Goal: Use online tool/utility: Use online tool/utility

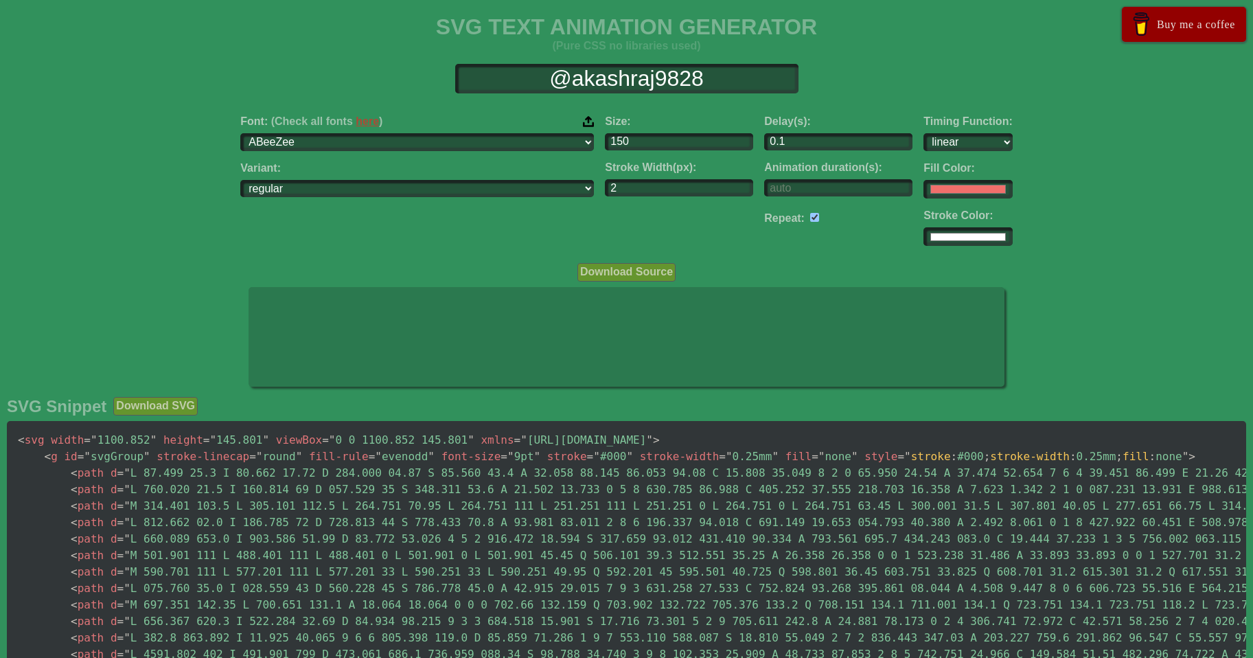
select select "linear"
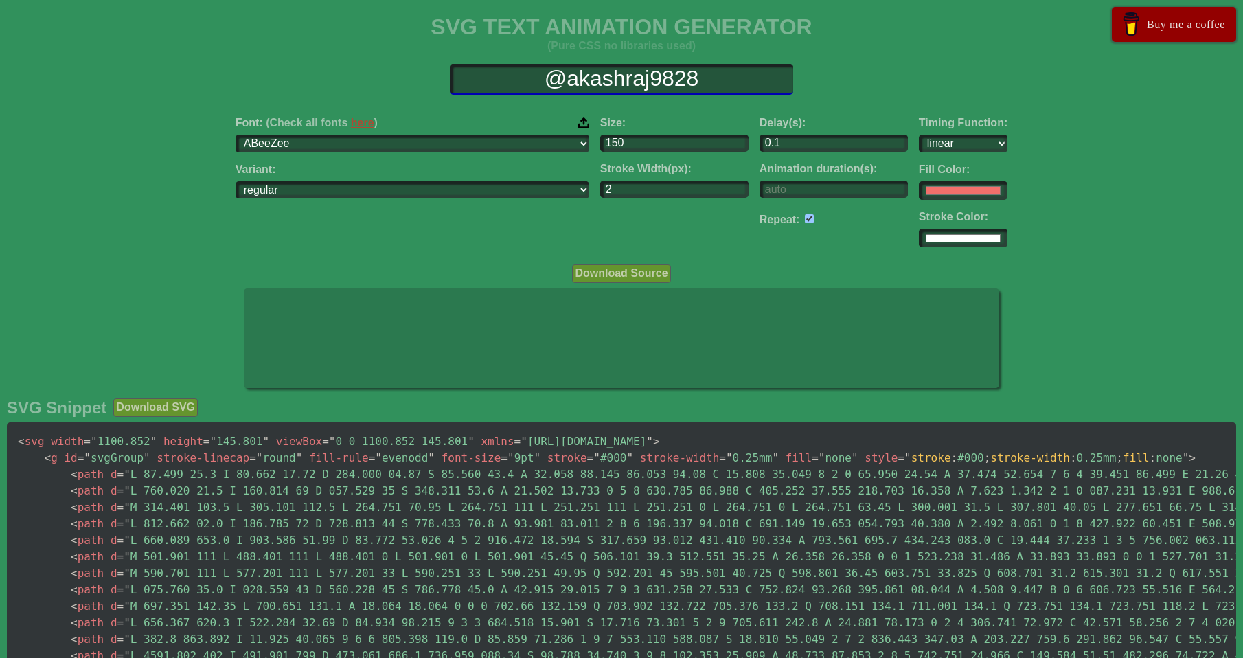
click at [619, 77] on input "@akashraj9828" at bounding box center [621, 79] width 343 height 31
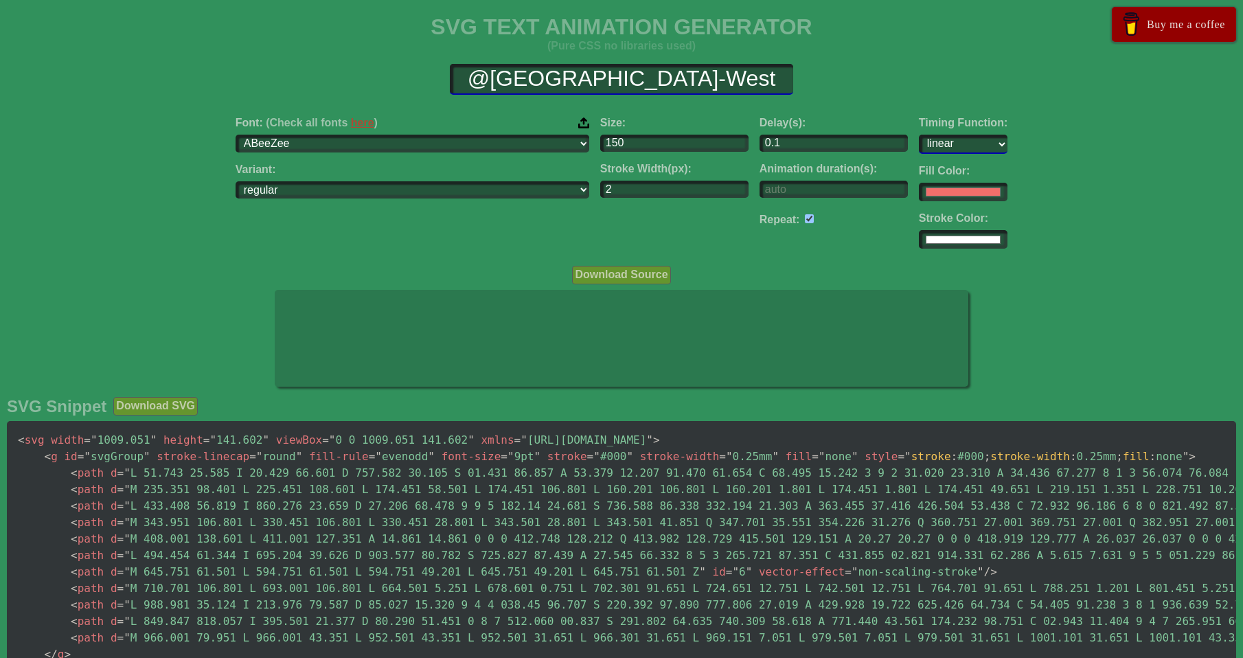
type input "@[GEOGRAPHIC_DATA]-West"
click at [919, 141] on select "ease ease-in ease-out ease-in-out linear step-start step-end" at bounding box center [963, 142] width 89 height 19
select select "ease-out"
click at [919, 133] on select "ease ease-in ease-out ease-in-out linear step-start step-end" at bounding box center [963, 142] width 89 height 19
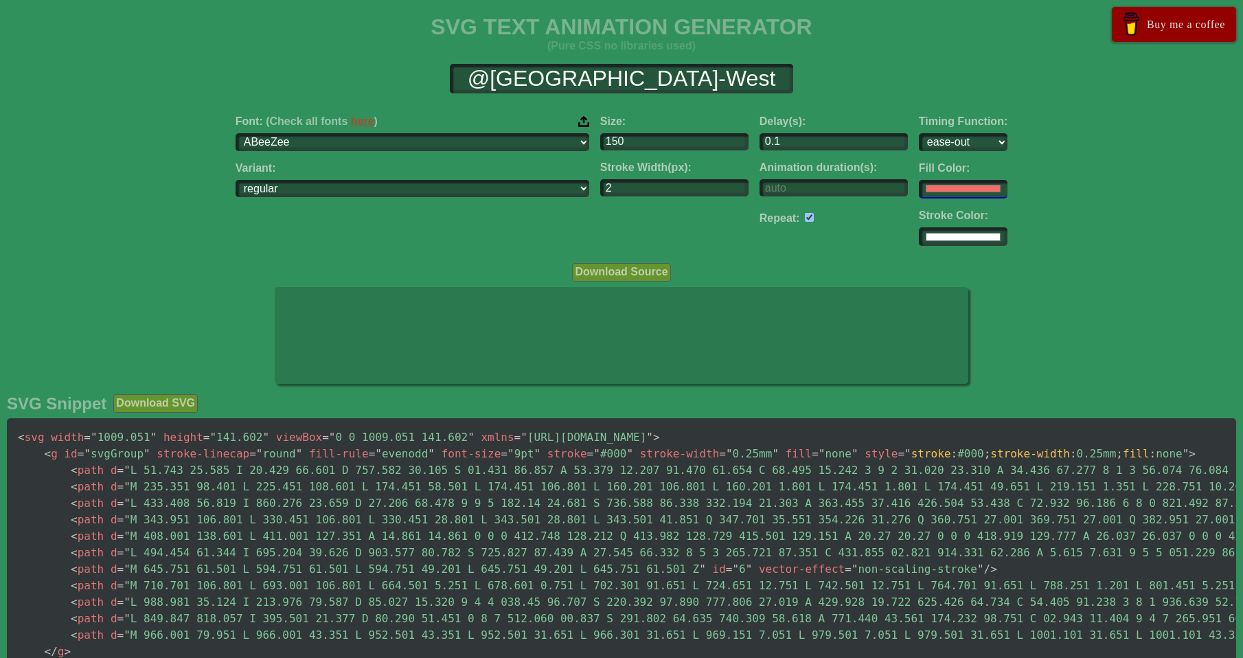
click at [919, 189] on input "#f16f6b" at bounding box center [963, 189] width 89 height 19
type input "#ababab"
click at [510, 227] on div "Font: (Check all fonts here ) ABeeZee [PERSON_NAME] Display AR One Sans [PERSON…" at bounding box center [412, 180] width 365 height 153
click at [919, 198] on input "#ffffff" at bounding box center [963, 189] width 89 height 19
type input "#000000"
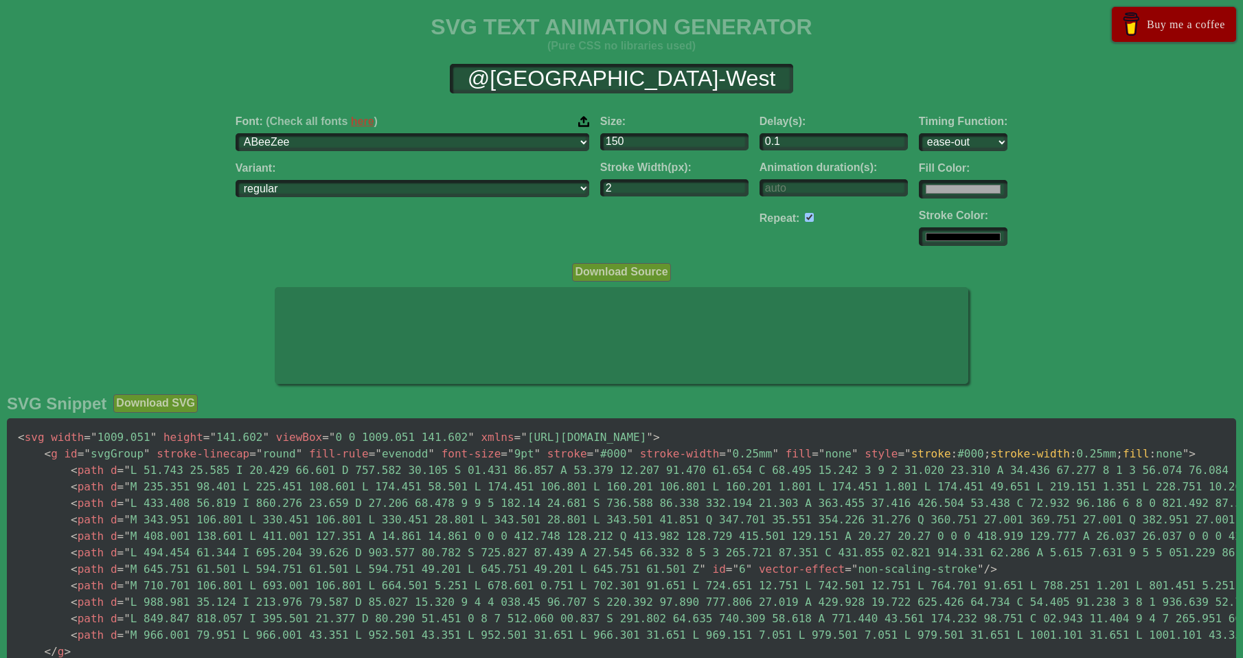
click at [756, 243] on div "Delay(s): 0.1 Animation duration(s): Repeat:" at bounding box center [833, 180] width 159 height 153
click at [805, 219] on input "checkbox" at bounding box center [809, 217] width 9 height 9
checkbox input "false"
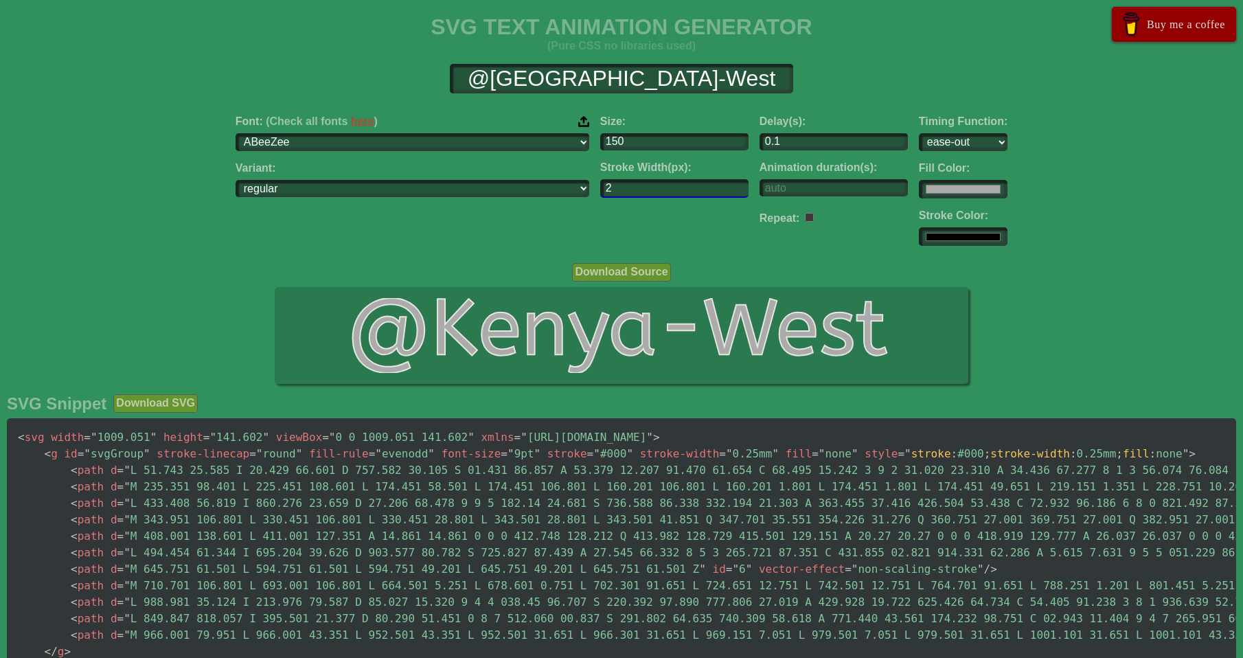
drag, startPoint x: 573, startPoint y: 183, endPoint x: 424, endPoint y: 178, distance: 149.1
click at [473, 179] on div "Font: (Check all fonts here ) ABeeZee [PERSON_NAME] Display AR One Sans [PERSON…" at bounding box center [621, 180] width 1243 height 153
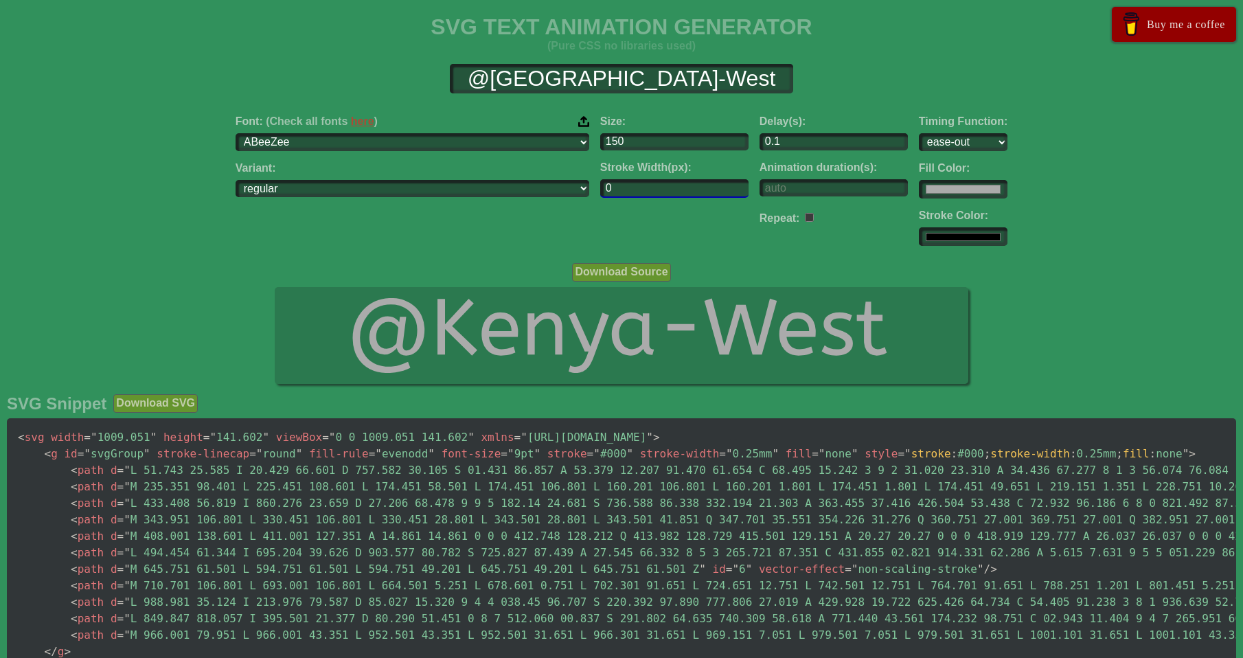
type input "0"
click at [595, 233] on div "Size: 150 Stroke Width(px): 0" at bounding box center [674, 180] width 159 height 153
click at [398, 141] on select "ABeeZee [PERSON_NAME] Display AR One Sans [PERSON_NAME] Libre Aboreto Abril Fat…" at bounding box center [412, 142] width 354 height 19
click at [322, 133] on select "ABeeZee [PERSON_NAME] Display AR One Sans [PERSON_NAME] Libre Aboreto Abril Fat…" at bounding box center [412, 142] width 354 height 19
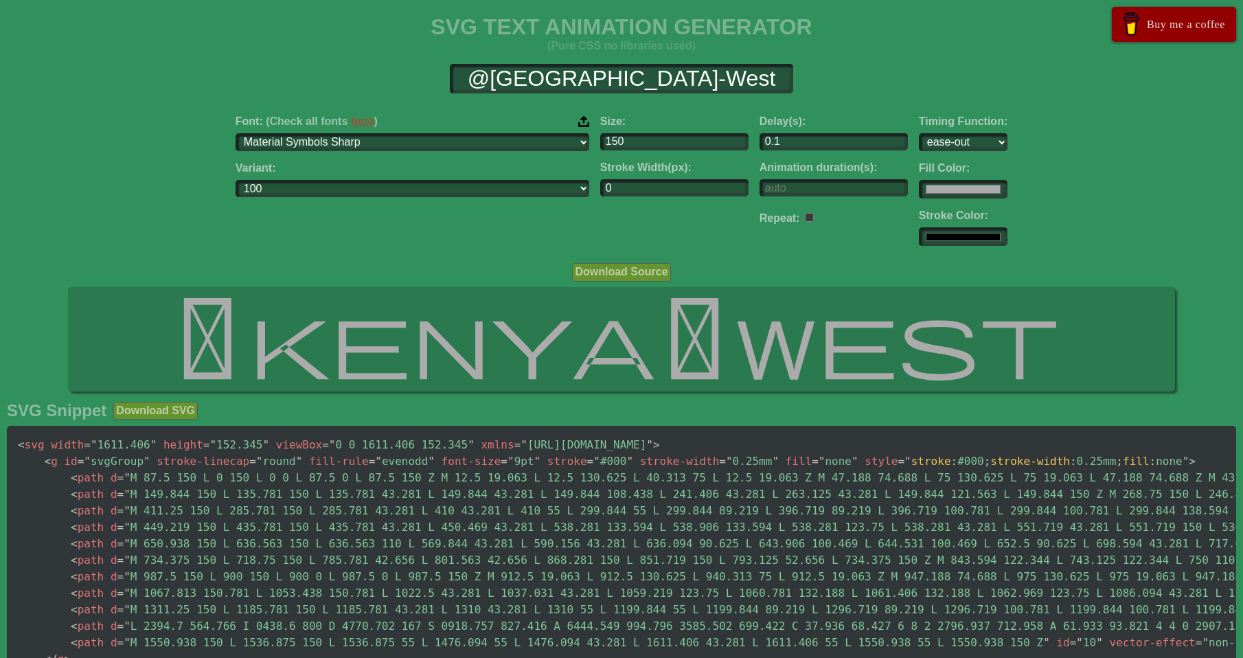
click at [300, 174] on div "Font: (Check all fonts here ) ABeeZee [PERSON_NAME] Display AR One Sans [PERSON…" at bounding box center [621, 180] width 1243 height 153
click at [430, 141] on select "ABeeZee [PERSON_NAME] Display AR One Sans [PERSON_NAME] Libre Aboreto Abril Fat…" at bounding box center [412, 142] width 354 height 19
select select "[PERSON_NAME] Sans"
click at [322, 133] on select "ABeeZee [PERSON_NAME] Display AR One Sans [PERSON_NAME] Libre Aboreto Abril Fat…" at bounding box center [412, 142] width 354 height 19
select select "200"
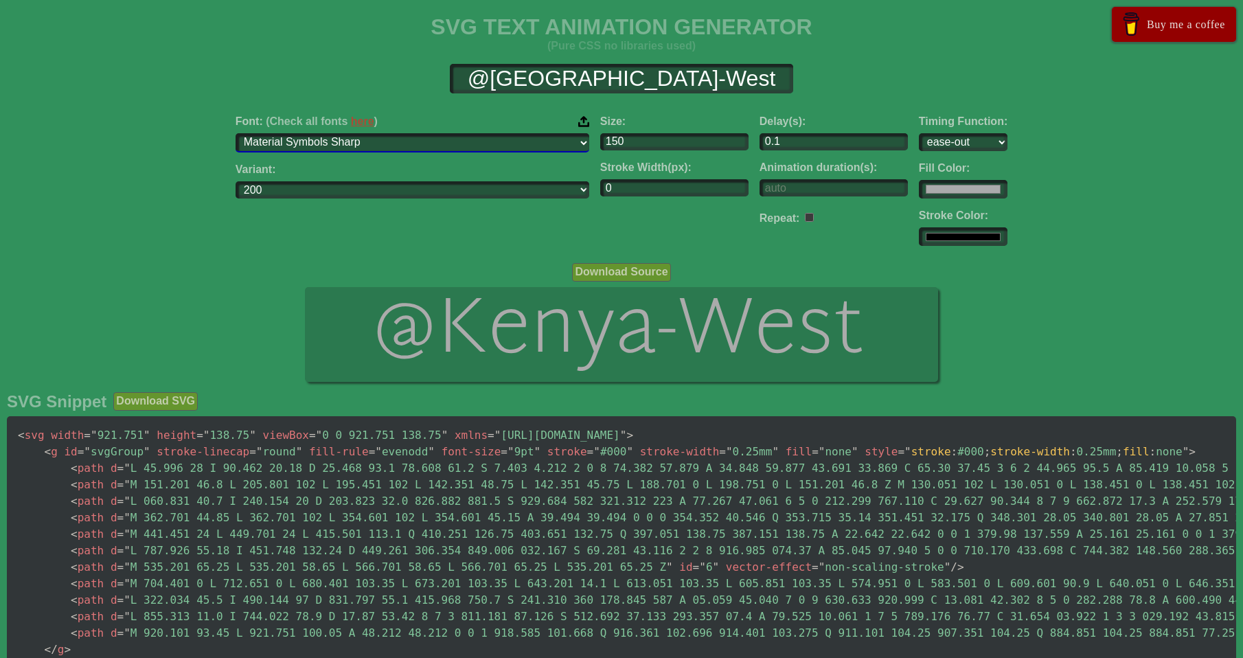
click at [440, 146] on select "ABeeZee [PERSON_NAME] Display AR One Sans [PERSON_NAME] Libre Aboreto Abril Fat…" at bounding box center [412, 142] width 354 height 19
click at [322, 133] on select "ABeeZee [PERSON_NAME] Display AR One Sans [PERSON_NAME] Libre Aboreto Abril Fat…" at bounding box center [412, 142] width 354 height 19
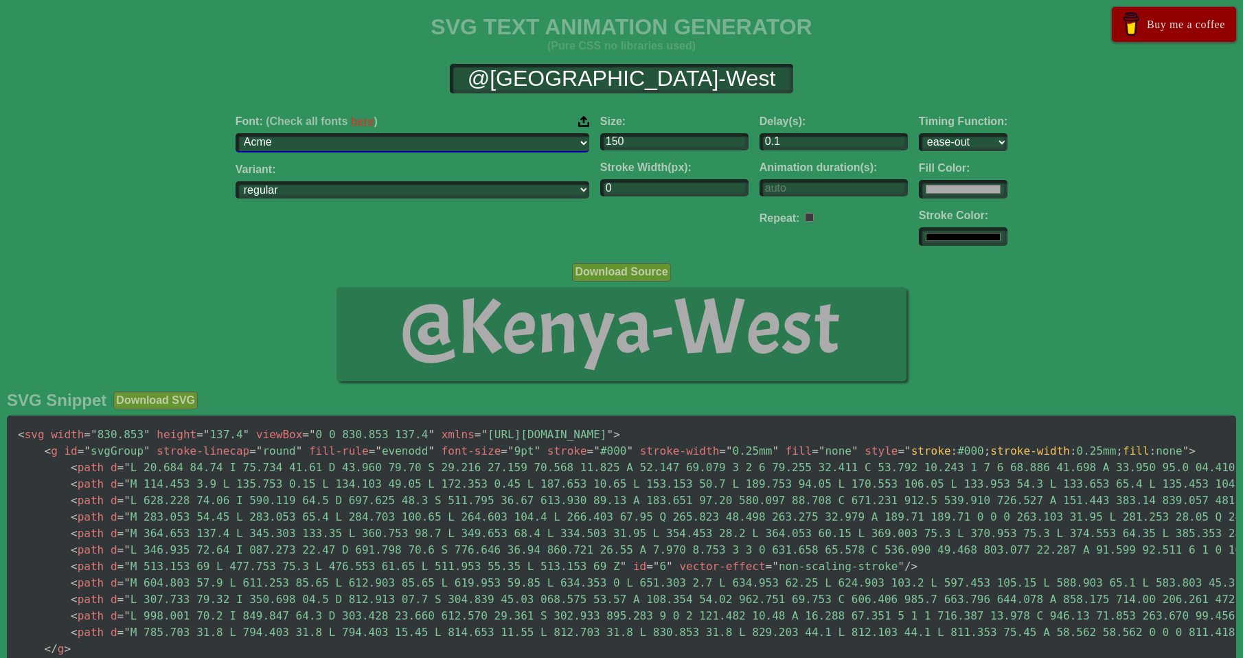
click at [387, 141] on select "ABeeZee [PERSON_NAME] Display AR One Sans [PERSON_NAME] Libre Aboreto Abril Fat…" at bounding box center [412, 142] width 354 height 19
select select "Agdasima"
click at [322, 133] on select "ABeeZee [PERSON_NAME] Display AR One Sans [PERSON_NAME] Libre Aboreto Abril Fat…" at bounding box center [412, 142] width 354 height 19
select select "regular"
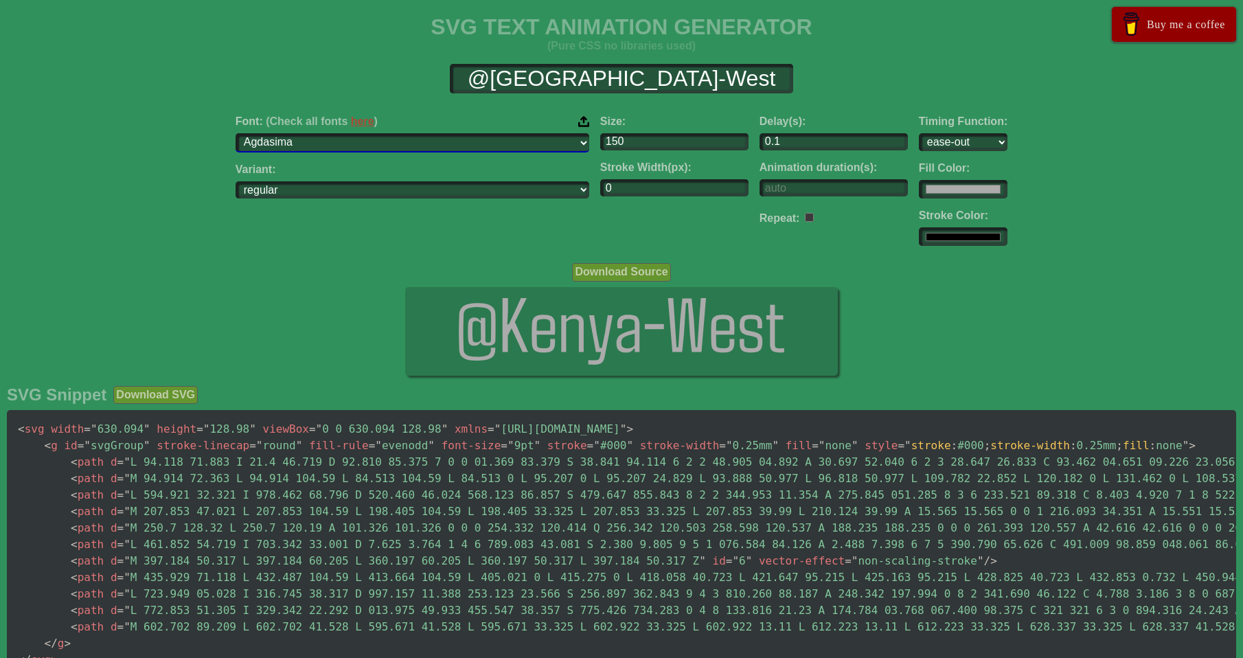
click at [386, 141] on select "ABeeZee [PERSON_NAME] Display AR One Sans [PERSON_NAME] Libre Aboreto Abril Fat…" at bounding box center [412, 142] width 354 height 19
click at [322, 133] on select "ABeeZee [PERSON_NAME] Display AR One Sans [PERSON_NAME] Libre Aboreto Abril Fat…" at bounding box center [412, 142] width 354 height 19
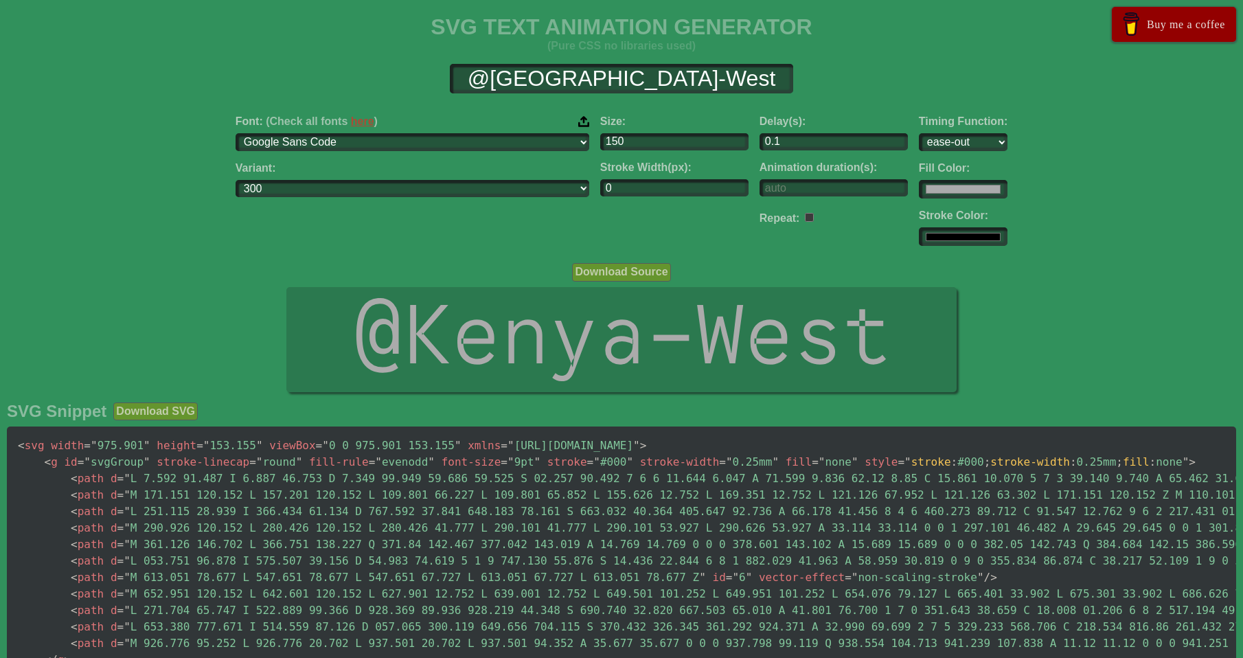
click at [236, 312] on div at bounding box center [621, 341] width 1243 height 108
click at [366, 138] on select "ABeeZee [PERSON_NAME] Display AR One Sans [PERSON_NAME] Libre Aboreto Abril Fat…" at bounding box center [412, 142] width 354 height 19
select select "Gloock"
click at [322, 133] on select "ABeeZee [PERSON_NAME] Display AR One Sans [PERSON_NAME] Libre Aboreto Abril Fat…" at bounding box center [412, 142] width 354 height 19
select select "regular"
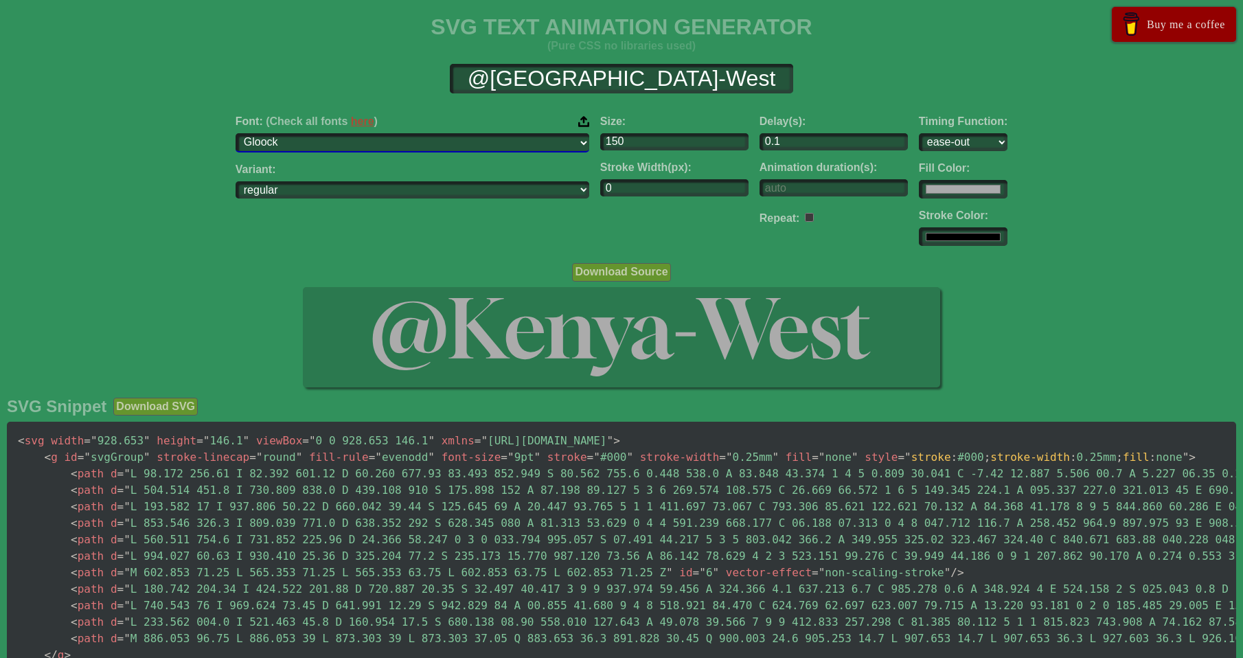
click at [404, 143] on select "ABeeZee [PERSON_NAME] Display AR One Sans [PERSON_NAME] Libre Aboreto Abril Fat…" at bounding box center [412, 142] width 354 height 19
click at [322, 133] on select "ABeeZee [PERSON_NAME] Display AR One Sans [PERSON_NAME] Libre Aboreto Abril Fat…" at bounding box center [412, 142] width 354 height 19
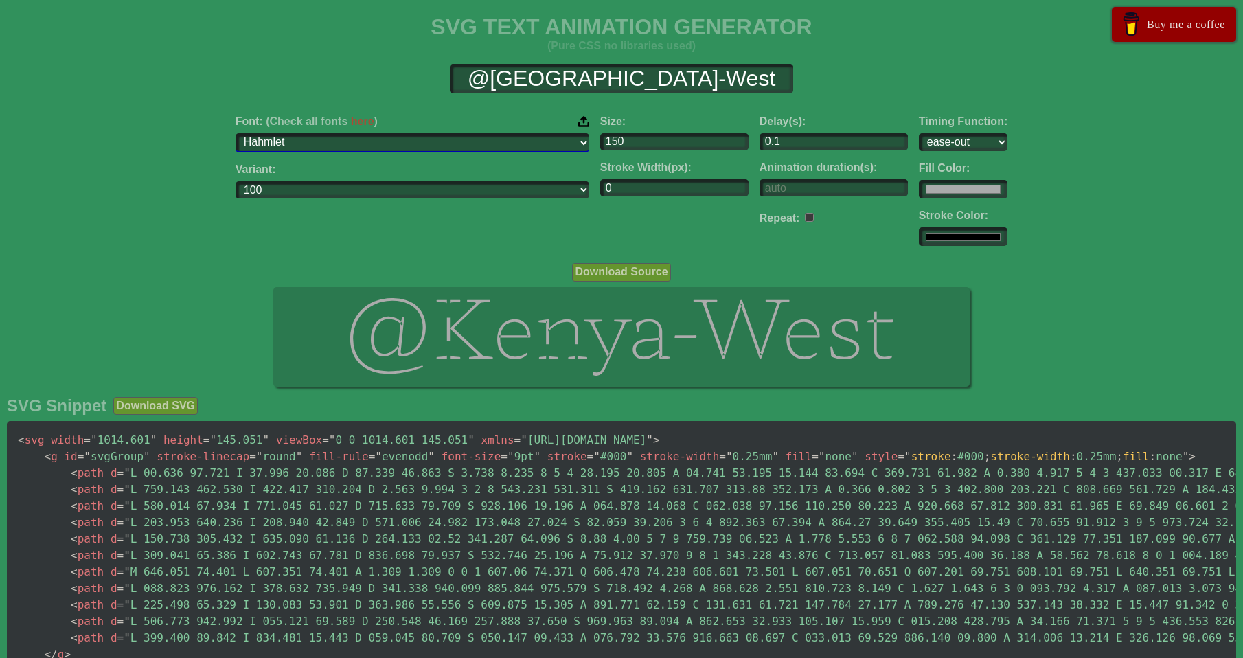
click at [423, 143] on select "ABeeZee [PERSON_NAME] Display AR One Sans [PERSON_NAME] Libre Aboreto Abril Fat…" at bounding box center [412, 142] width 354 height 19
select select "Heebo"
click at [322, 133] on select "ABeeZee [PERSON_NAME] Display AR One Sans [PERSON_NAME] Libre Aboreto Abril Fat…" at bounding box center [412, 142] width 354 height 19
select select "100"
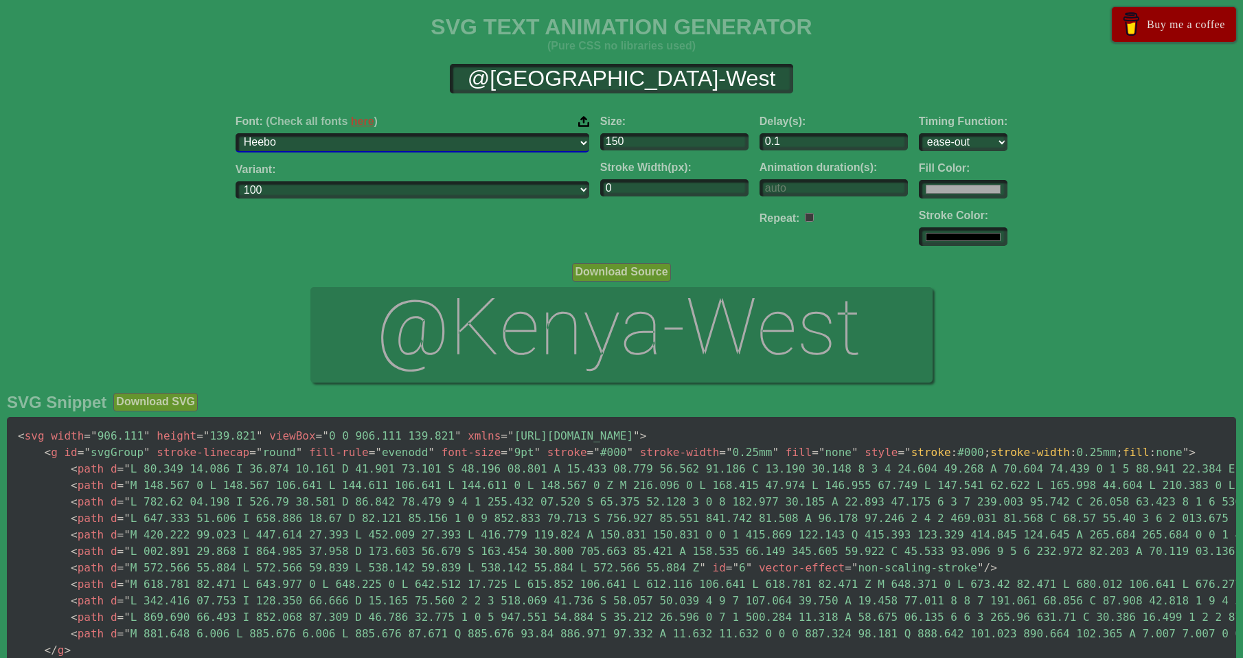
click at [367, 141] on select "ABeeZee [PERSON_NAME] Display AR One Sans [PERSON_NAME] Libre Aboreto Abril Fat…" at bounding box center [412, 142] width 354 height 19
click at [322, 133] on select "ABeeZee [PERSON_NAME] Display AR One Sans [PERSON_NAME] Libre Aboreto Abril Fat…" at bounding box center [412, 142] width 354 height 19
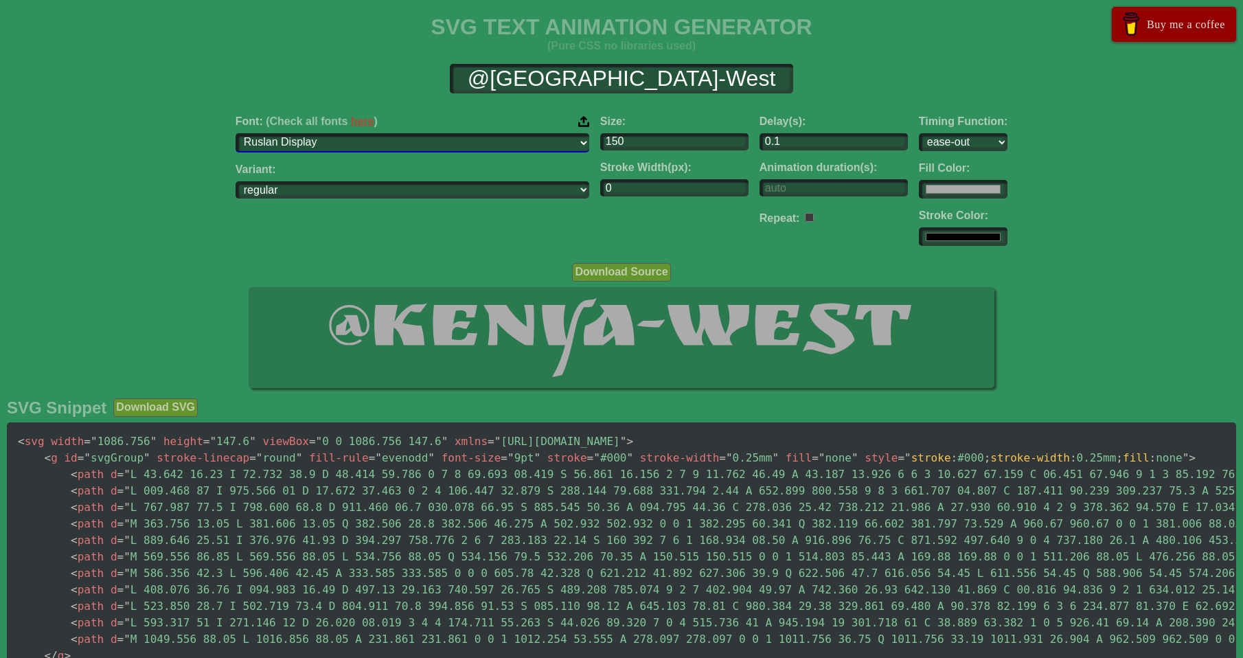
click at [420, 145] on select "ABeeZee [PERSON_NAME] Display AR One Sans [PERSON_NAME] Libre Aboreto Abril Fat…" at bounding box center [412, 142] width 354 height 19
select select "Rubik Scribble"
click at [322, 133] on select "ABeeZee [PERSON_NAME] Display AR One Sans [PERSON_NAME] Libre Aboreto Abril Fat…" at bounding box center [412, 142] width 354 height 19
select select "regular"
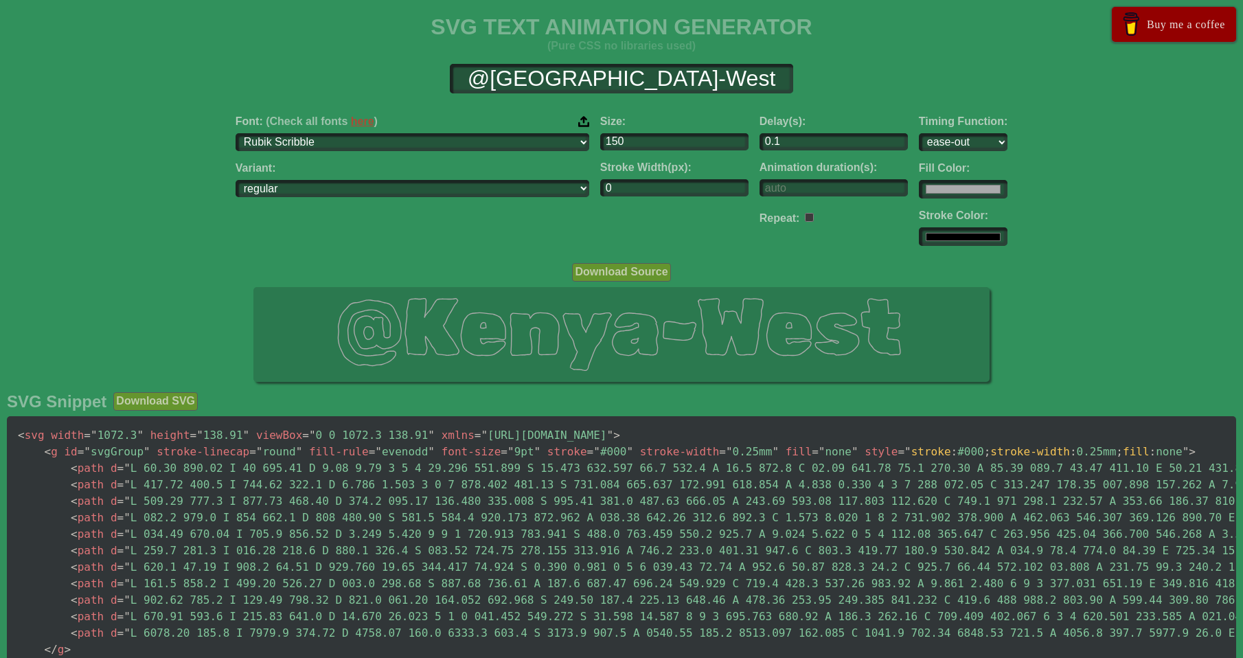
click at [587, 449] on span "= " #000 "" at bounding box center [610, 451] width 46 height 13
click at [717, 449] on span "< g id = " svgGroup " stroke-linecap = " round " fill-rule = " evenodd " font-s…" at bounding box center [620, 451] width 1151 height 13
click at [990, 453] on span "stroke-width" at bounding box center [1030, 451] width 80 height 13
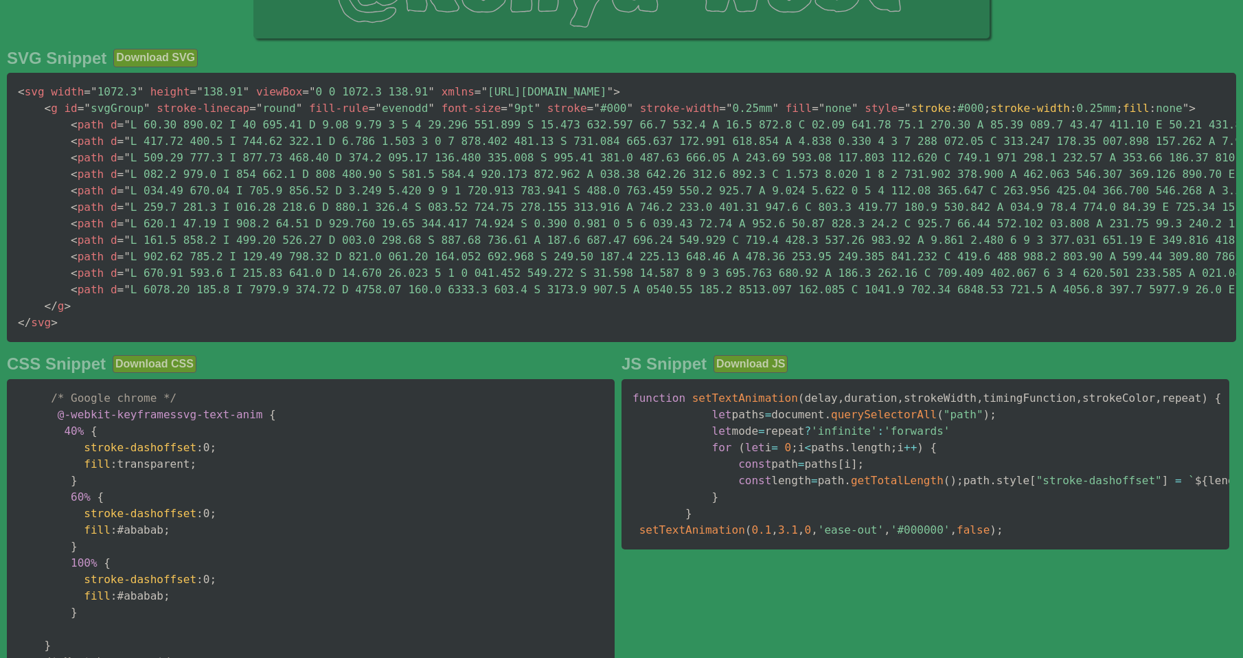
scroll to position [412, 0]
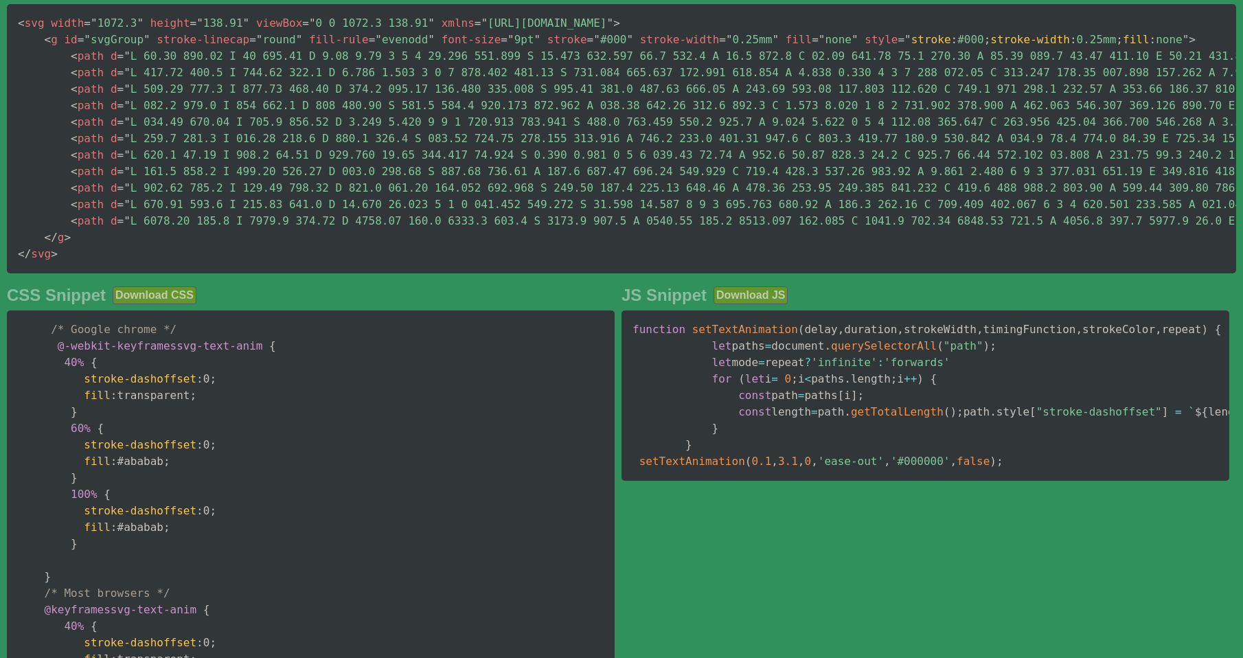
click at [801, 428] on pre "function setTextAnimation ( delay , duration , strokeWidth , timingFunction , s…" at bounding box center [925, 395] width 608 height 170
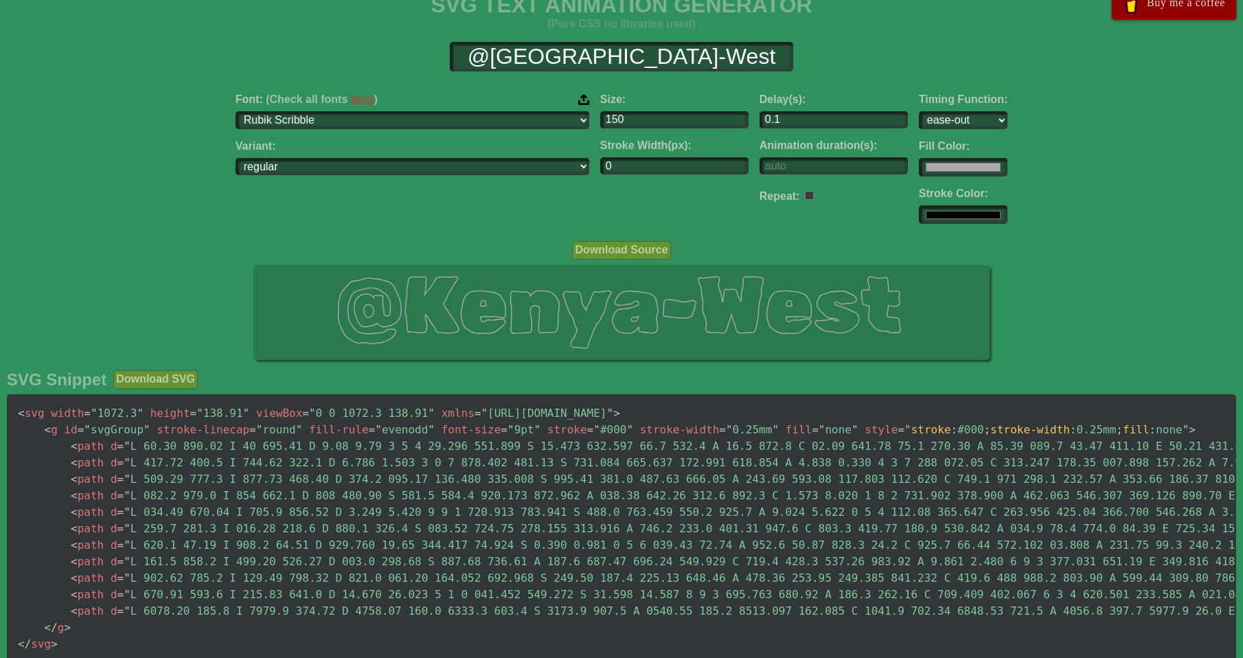
scroll to position [0, 0]
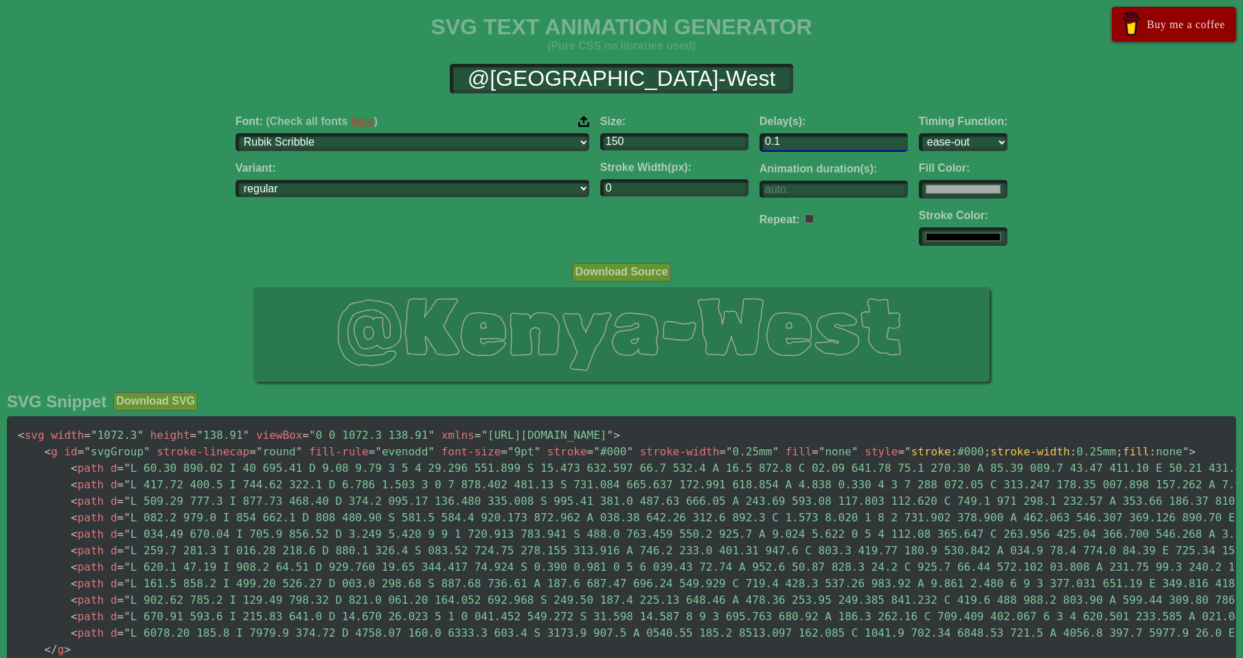
drag, startPoint x: 735, startPoint y: 134, endPoint x: 608, endPoint y: 133, distance: 127.0
click at [608, 133] on div "Font: (Check all fonts here ) ABeeZee [PERSON_NAME] Display AR One Sans [PERSON…" at bounding box center [621, 180] width 1243 height 153
drag, startPoint x: 557, startPoint y: 141, endPoint x: 426, endPoint y: 136, distance: 130.6
click at [454, 137] on div "Font: (Check all fonts here ) ABeeZee [PERSON_NAME] Display AR One Sans [PERSON…" at bounding box center [621, 180] width 1243 height 153
click at [919, 139] on select "ease ease-in ease-out ease-in-out linear step-start step-end" at bounding box center [963, 142] width 89 height 19
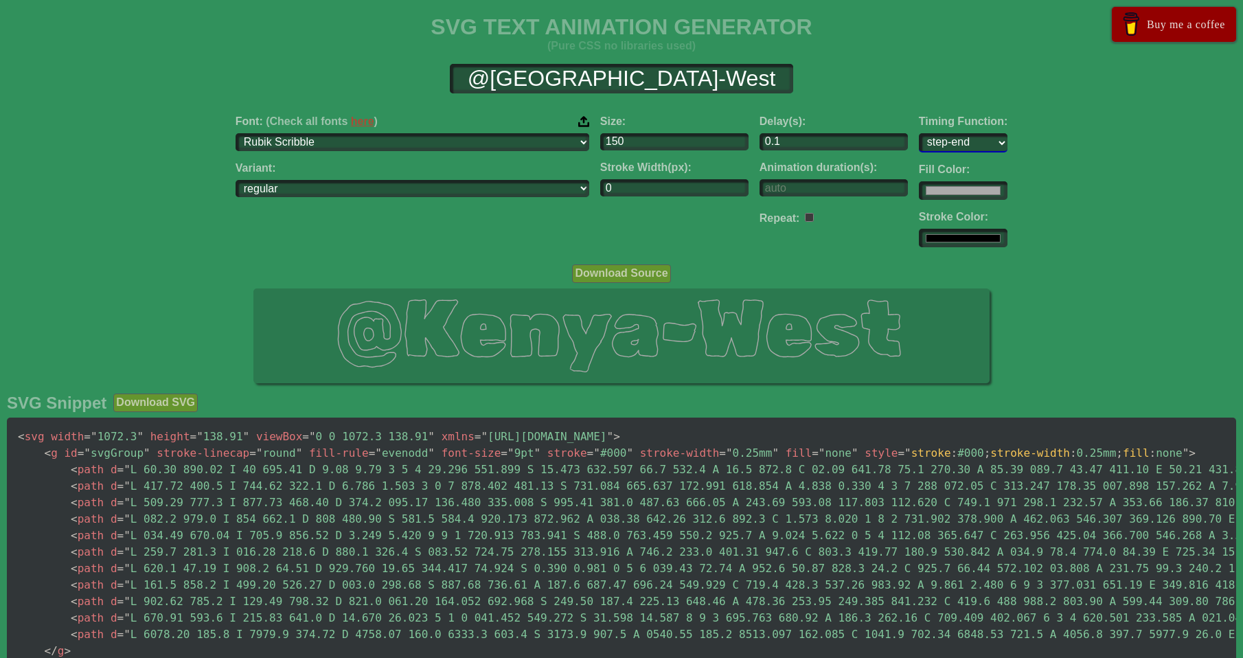
click at [919, 133] on select "ease ease-in ease-out ease-in-out linear step-start step-end" at bounding box center [963, 142] width 89 height 19
click at [919, 143] on select "ease ease-in ease-out ease-in-out linear step-start step-end" at bounding box center [963, 142] width 89 height 19
select select "ease-in"
click at [919, 133] on select "ease ease-in ease-out ease-in-out linear step-start step-end" at bounding box center [963, 142] width 89 height 19
click at [759, 222] on div "Repeat:" at bounding box center [833, 217] width 148 height 20
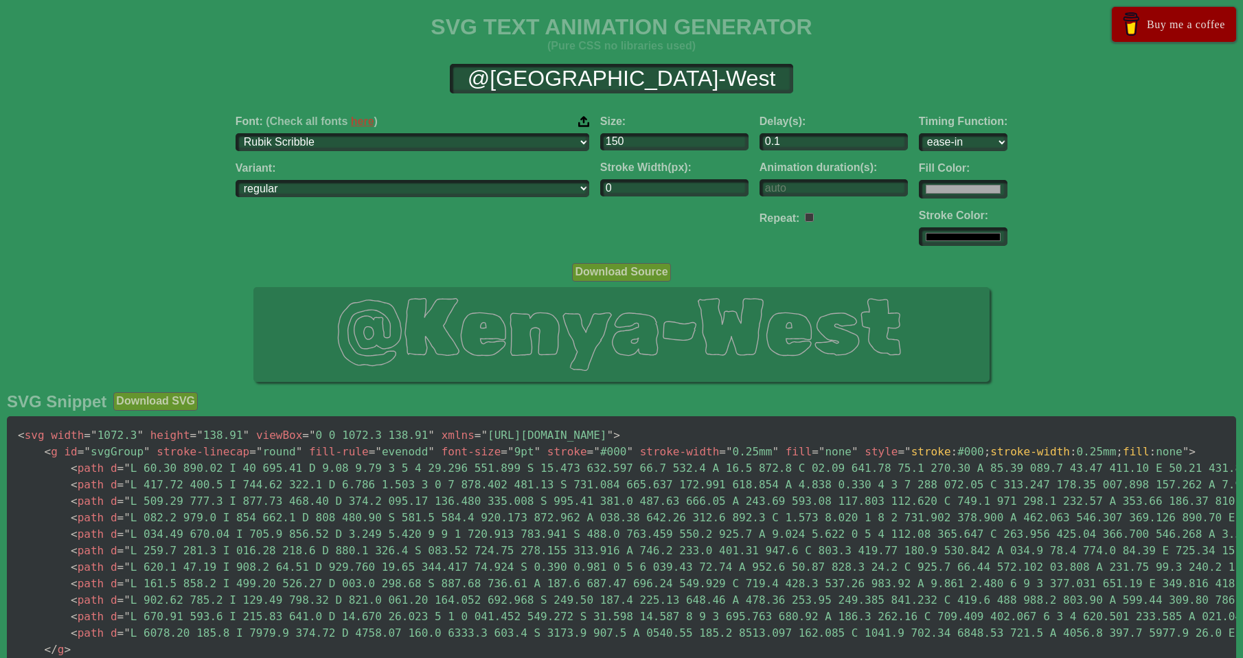
click at [805, 216] on input "checkbox" at bounding box center [809, 217] width 9 height 9
checkbox input "true"
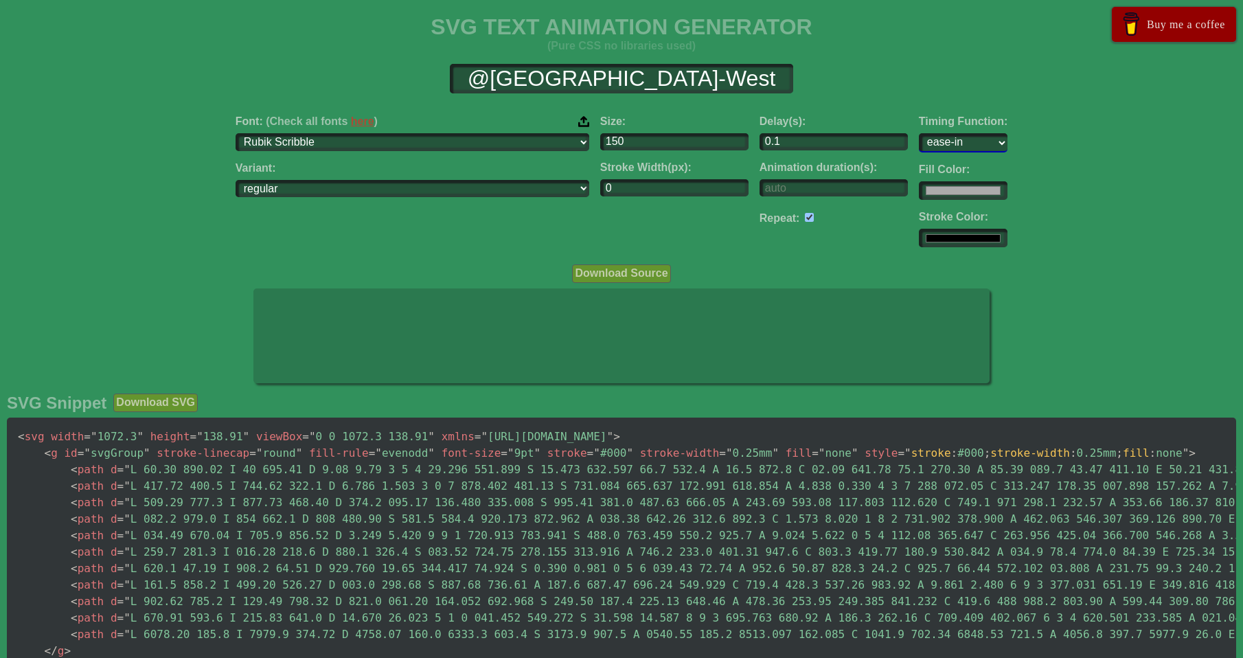
click at [919, 137] on select "ease ease-in ease-out ease-in-out linear step-start step-end" at bounding box center [963, 142] width 89 height 19
click at [919, 133] on select "ease ease-in ease-out ease-in-out linear step-start step-end" at bounding box center [963, 142] width 89 height 19
click at [919, 141] on select "ease ease-in ease-out ease-in-out linear step-start step-end" at bounding box center [963, 142] width 89 height 19
click at [919, 133] on select "ease ease-in ease-out ease-in-out linear step-start step-end" at bounding box center [963, 142] width 89 height 19
click at [919, 143] on select "ease ease-in ease-out ease-in-out linear step-start step-end" at bounding box center [963, 142] width 89 height 19
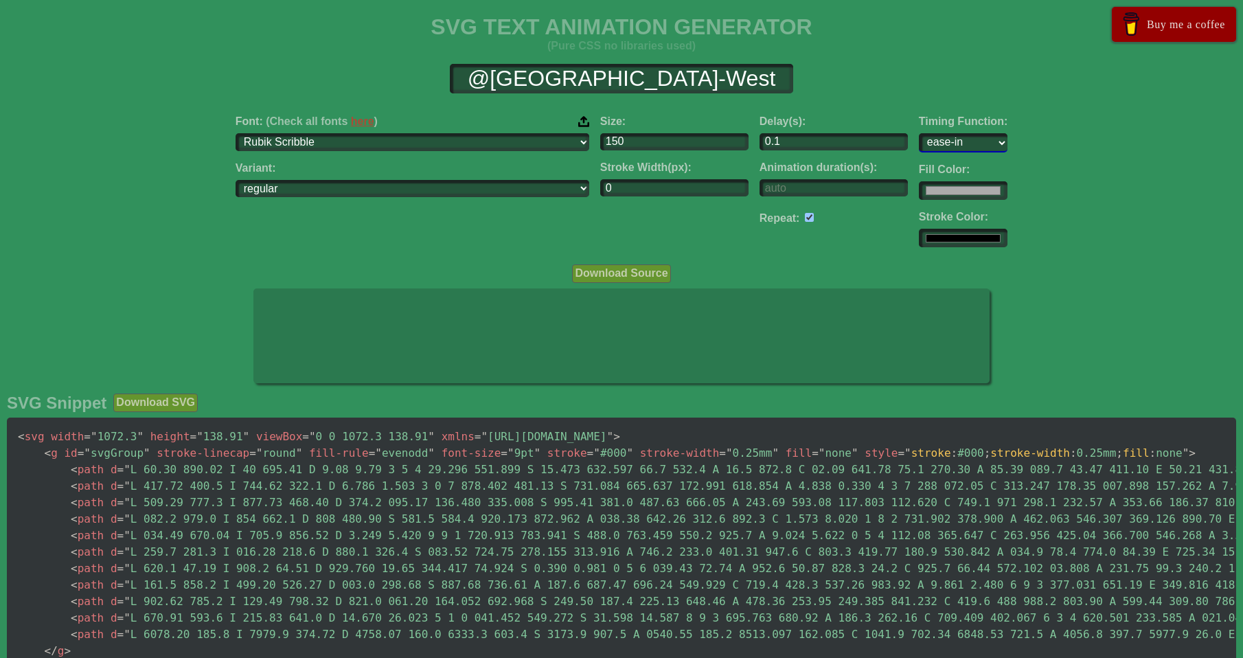
select select "ease-out"
click at [919, 133] on select "ease ease-in ease-out ease-in-out linear step-start step-end" at bounding box center [963, 142] width 89 height 19
click at [411, 194] on select "regular" at bounding box center [412, 189] width 354 height 19
click at [410, 195] on select "regular" at bounding box center [412, 189] width 354 height 19
click at [400, 136] on select "ABeeZee [PERSON_NAME] Display AR One Sans [PERSON_NAME] Libre Aboreto Abril Fat…" at bounding box center [412, 142] width 354 height 19
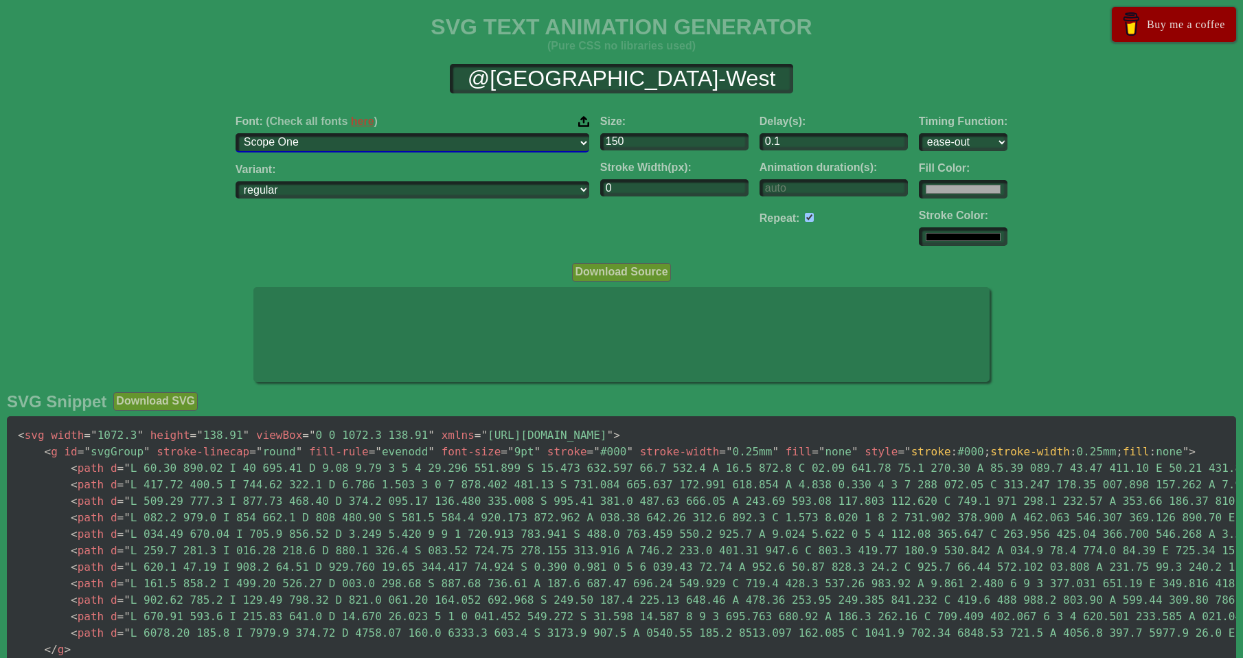
click at [322, 133] on select "ABeeZee [PERSON_NAME] Display AR One Sans [PERSON_NAME] Libre Aboreto Abril Fat…" at bounding box center [412, 142] width 354 height 19
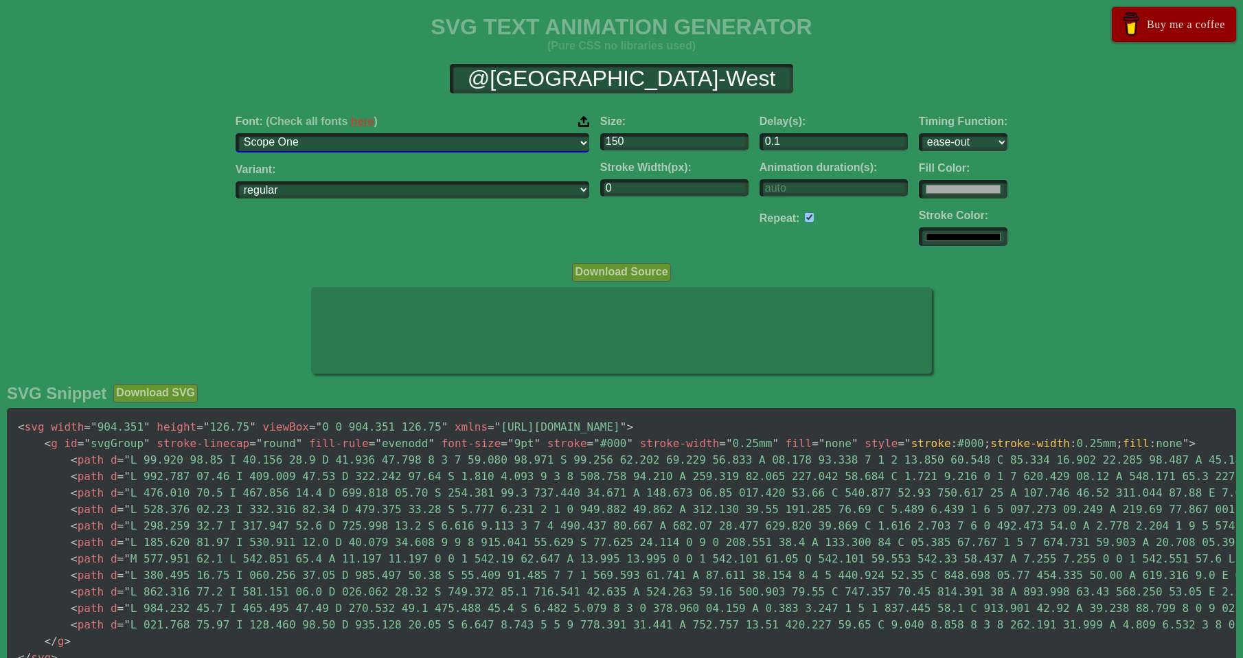
click at [404, 139] on select "ABeeZee [PERSON_NAME] Display AR One Sans [PERSON_NAME] Libre Aboreto Abril Fat…" at bounding box center [412, 142] width 354 height 19
select select "Schoolbell"
